Goal: Transaction & Acquisition: Purchase product/service

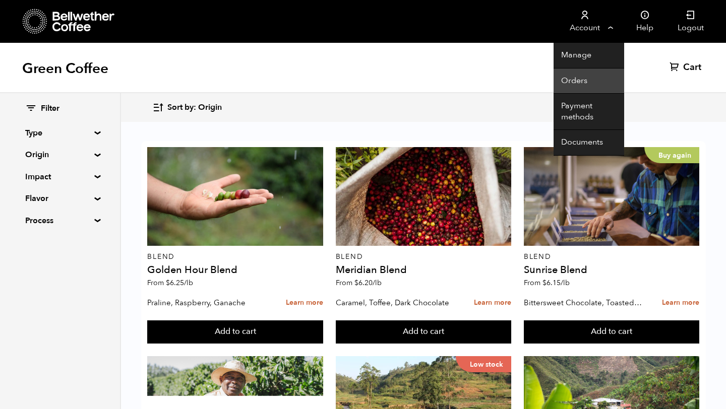
click at [576, 83] on link "Orders" at bounding box center [588, 82] width 71 height 26
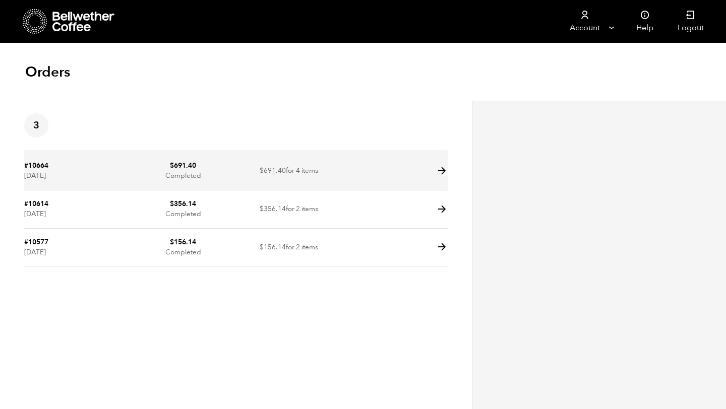
click at [444, 169] on icon at bounding box center [442, 171] width 12 height 12
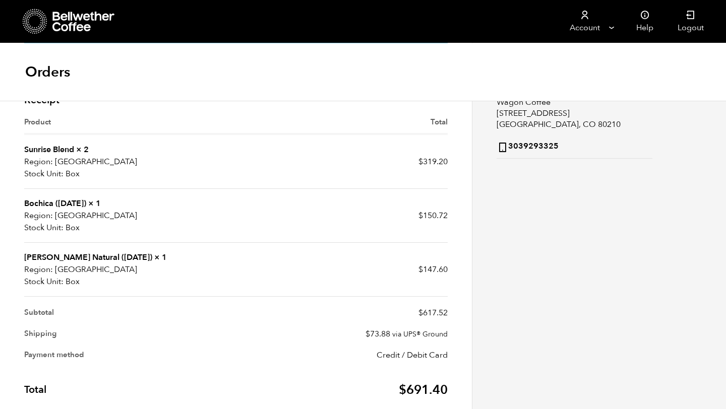
scroll to position [199, 0]
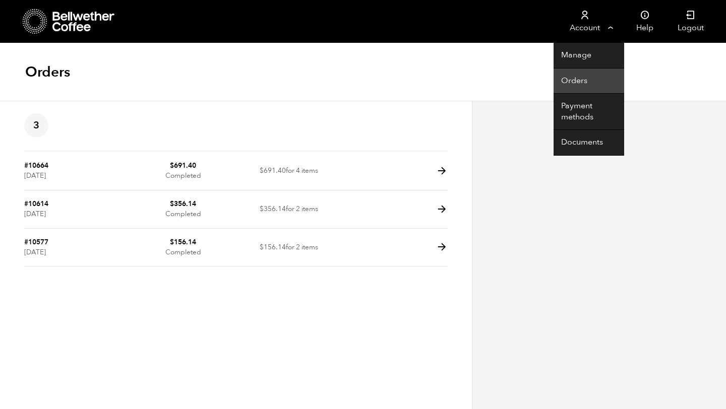
click at [579, 84] on link "Orders" at bounding box center [588, 82] width 71 height 26
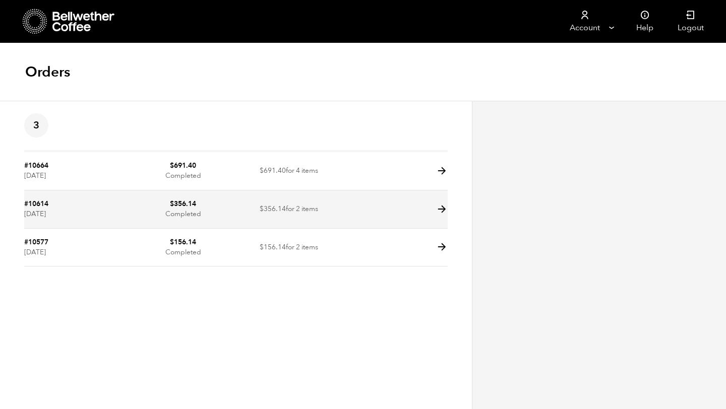
click at [441, 210] on icon at bounding box center [442, 210] width 12 height 12
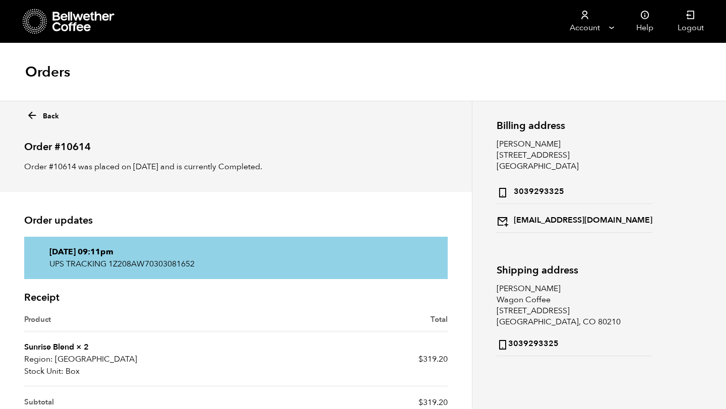
click at [166, 264] on p "UPS TRACKING 1Z208AW70303081652" at bounding box center [235, 264] width 373 height 12
copy div "UPS TRACKING 1Z208AW70303081652"
click at [33, 25] on icon at bounding box center [35, 22] width 25 height 26
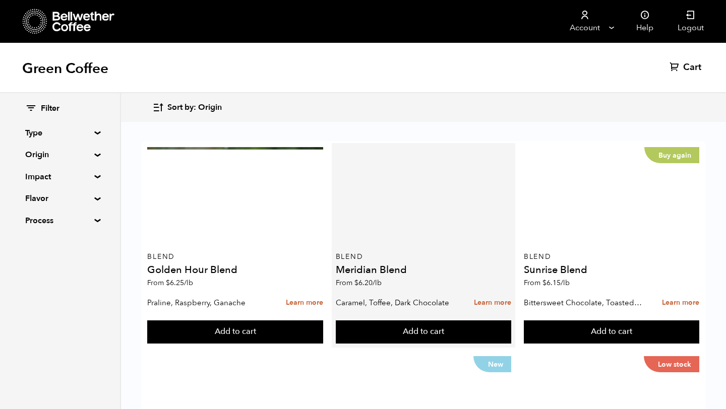
scroll to position [1010, 0]
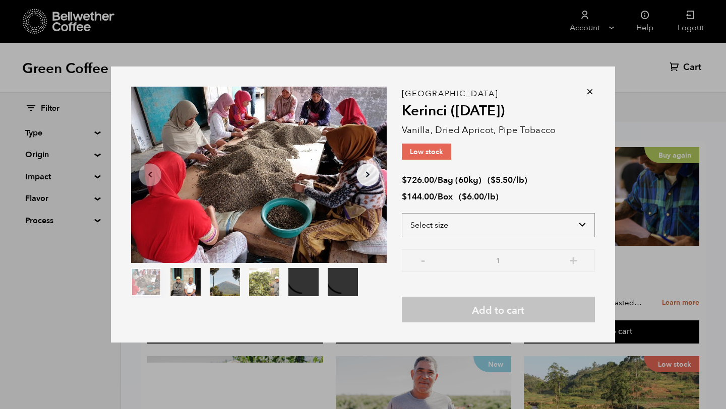
click at [538, 224] on select "Select size Bag (60kg) (132 lbs) Box (24 lbs)" at bounding box center [498, 225] width 193 height 24
select select "box"
click at [402, 213] on select "Select size Bag (60kg) (132 lbs) Box (24 lbs)" at bounding box center [498, 225] width 193 height 24
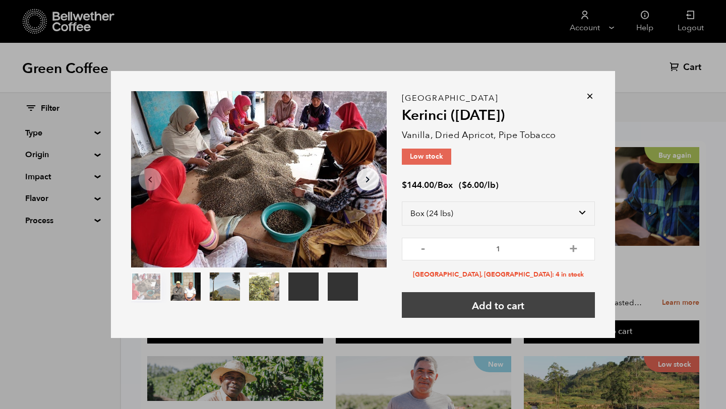
click at [516, 307] on button "Add to cart" at bounding box center [498, 305] width 193 height 26
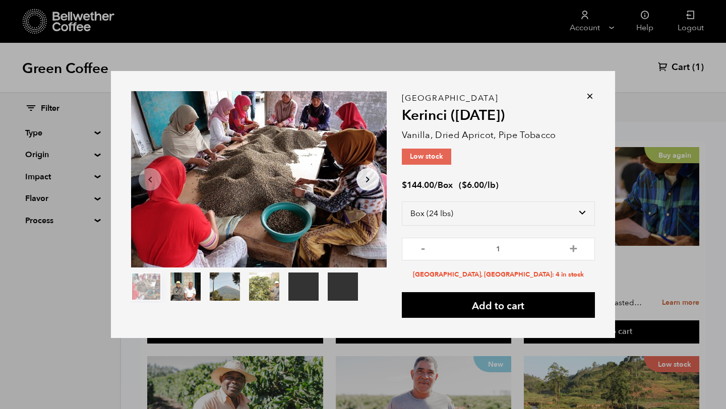
click at [589, 95] on icon at bounding box center [590, 96] width 10 height 10
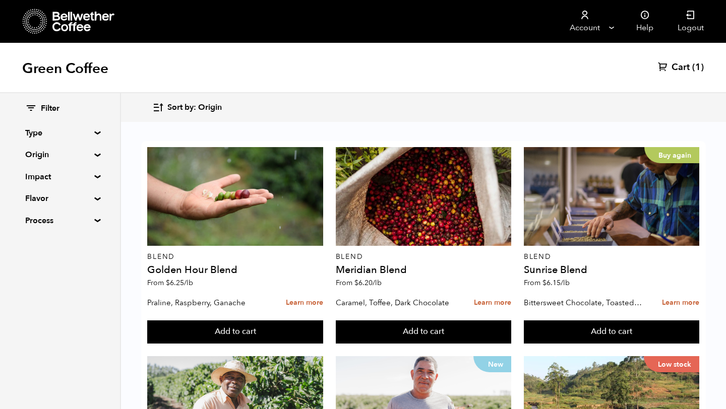
scroll to position [660, 0]
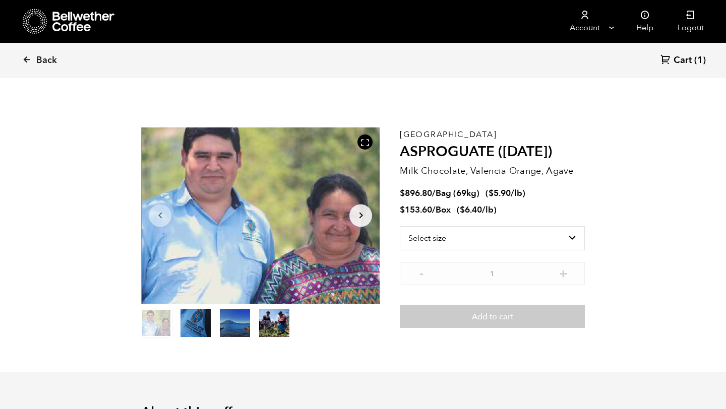
scroll to position [438, 431]
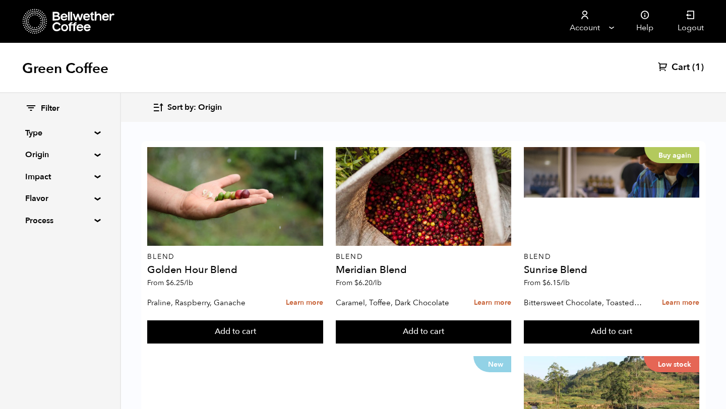
scroll to position [789, 0]
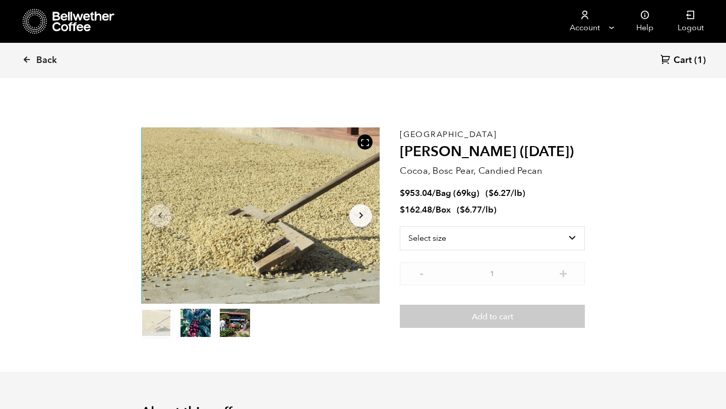
scroll to position [438, 431]
click at [23, 58] on icon at bounding box center [26, 59] width 9 height 9
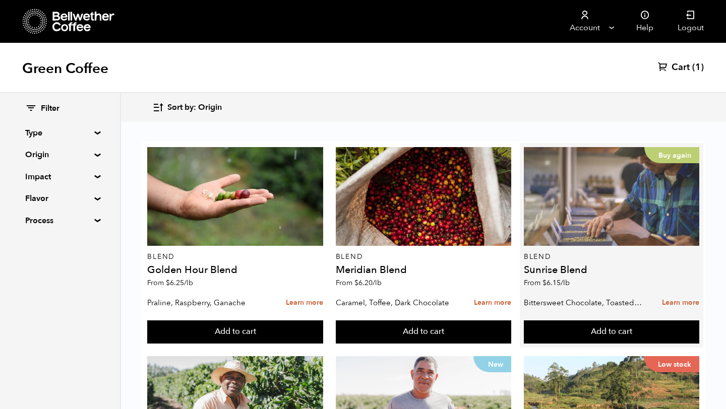
click at [587, 182] on div "Buy again" at bounding box center [611, 196] width 175 height 99
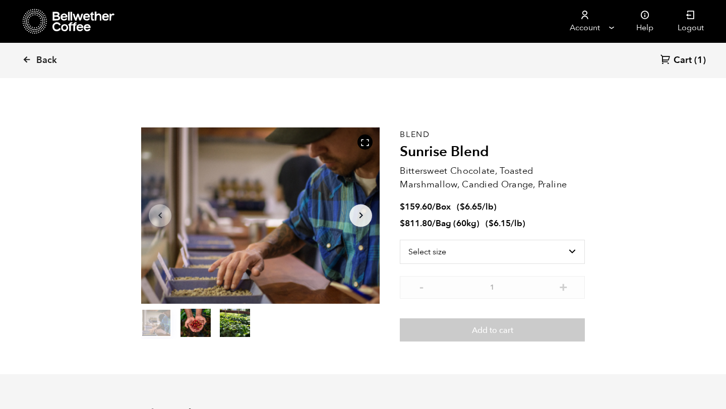
scroll to position [438, 431]
click at [27, 63] on icon at bounding box center [26, 59] width 9 height 9
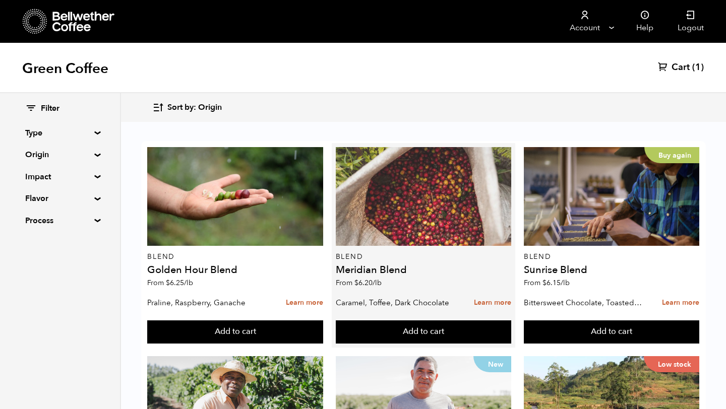
click at [408, 232] on div at bounding box center [423, 196] width 175 height 99
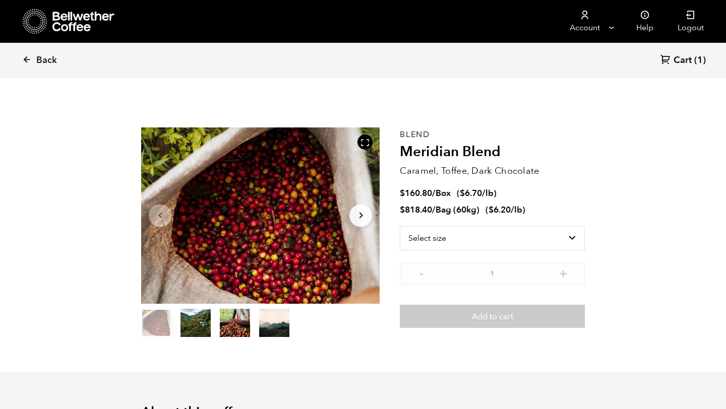
scroll to position [438, 431]
click at [22, 56] on icon at bounding box center [26, 59] width 9 height 9
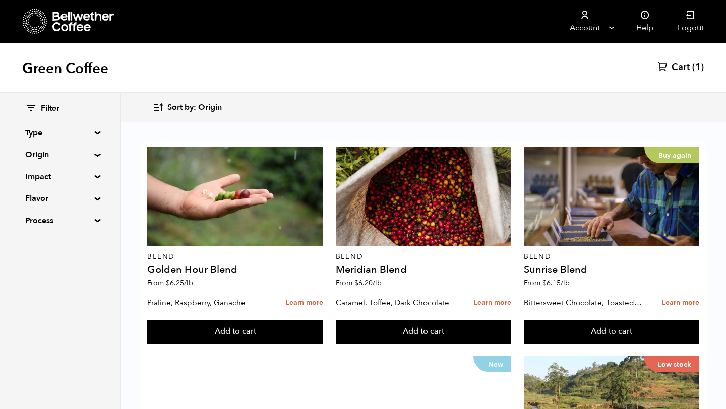
scroll to position [470, 0]
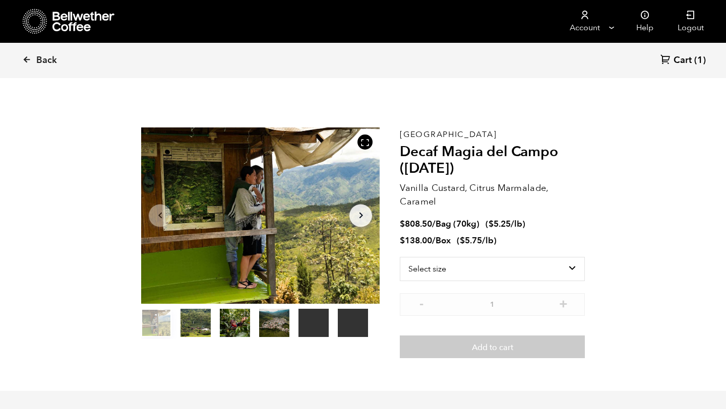
scroll to position [438, 431]
click at [24, 58] on icon at bounding box center [26, 59] width 9 height 9
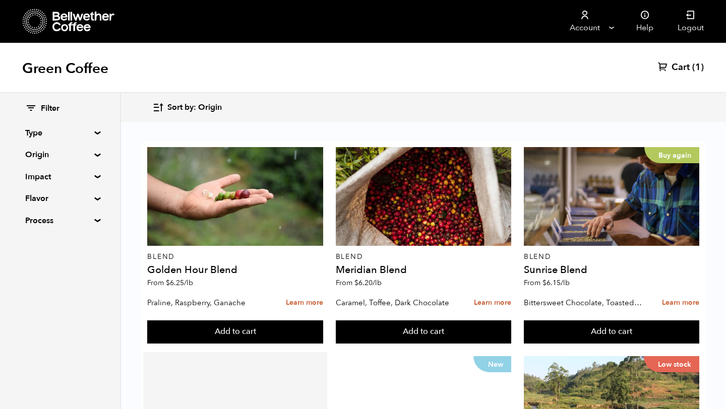
scroll to position [232, 0]
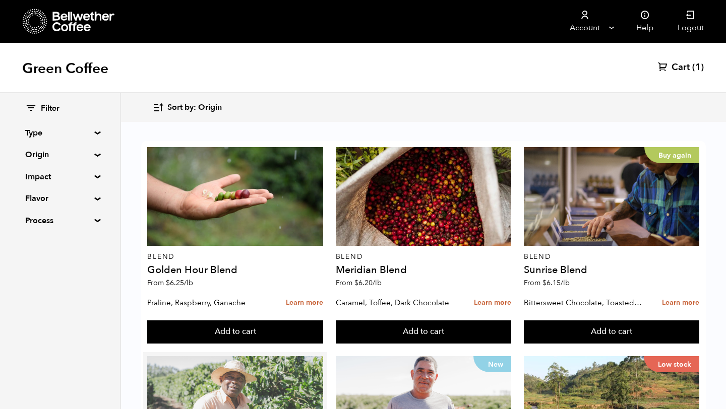
click at [229, 356] on div at bounding box center [234, 405] width 175 height 99
click at [205, 356] on div at bounding box center [234, 405] width 175 height 99
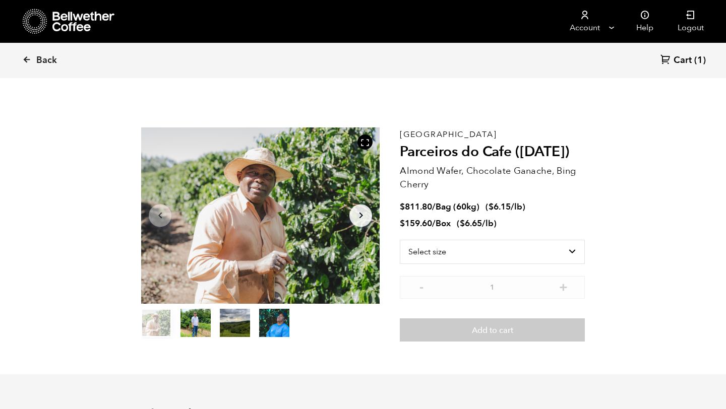
scroll to position [438, 431]
click at [25, 60] on icon at bounding box center [26, 59] width 9 height 9
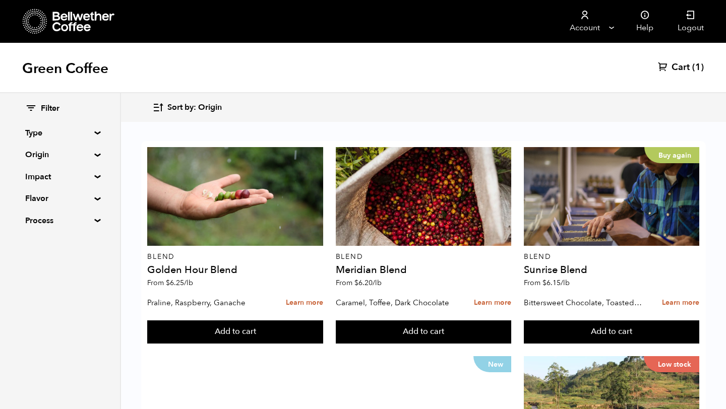
scroll to position [699, 0]
